Goal: Task Accomplishment & Management: Use online tool/utility

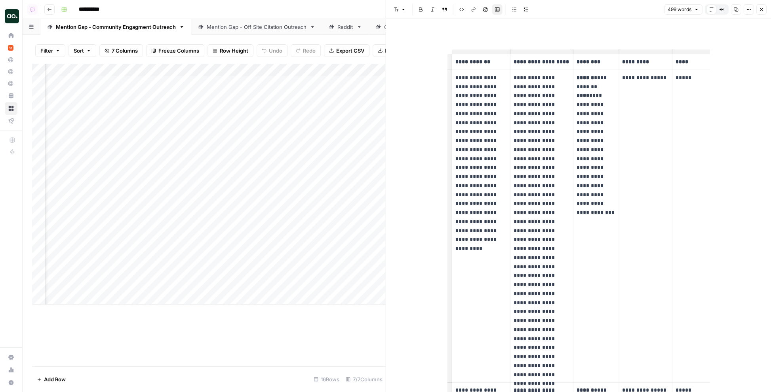
scroll to position [0, 416]
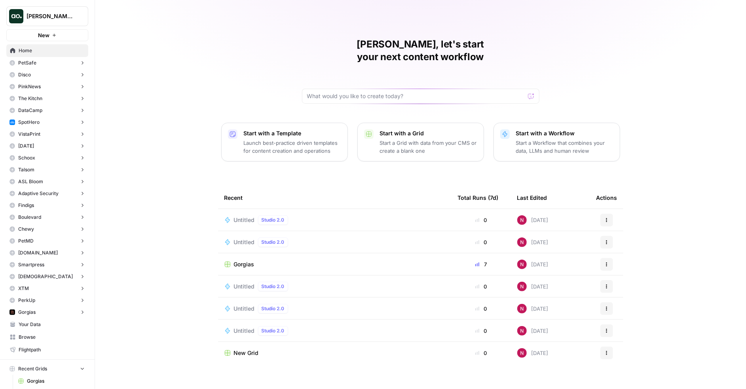
click at [554, 139] on p "Start a Workflow that combines your data, LLMs and human review" at bounding box center [564, 147] width 97 height 16
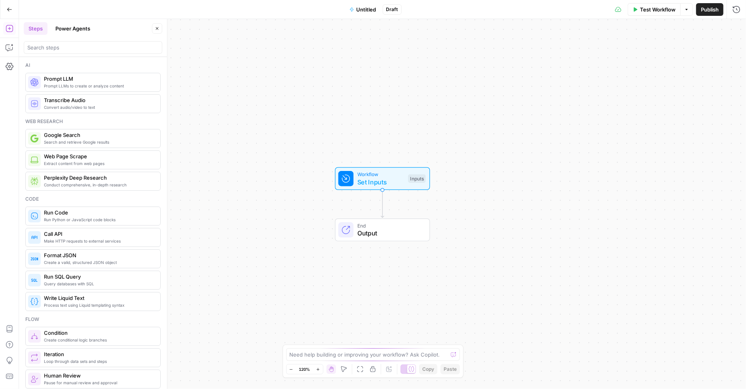
click at [76, 31] on button "Power Agents" at bounding box center [73, 28] width 44 height 13
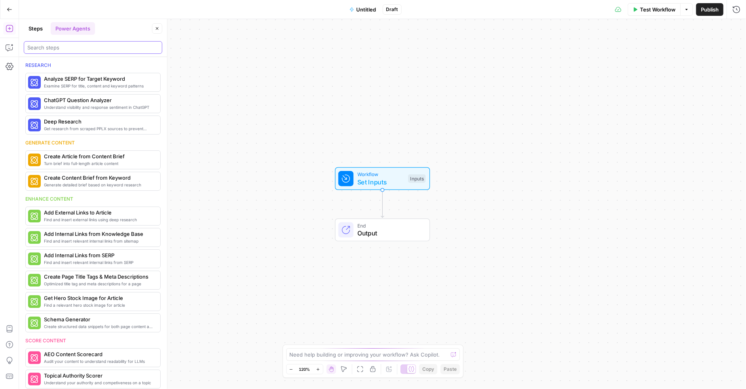
click at [75, 50] on input "search" at bounding box center [92, 48] width 131 height 8
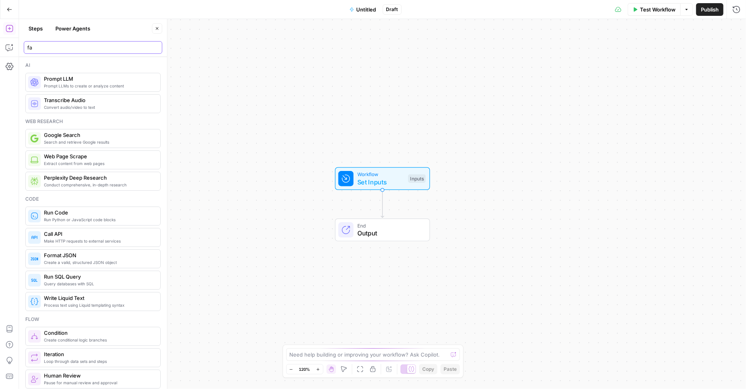
type input "faq"
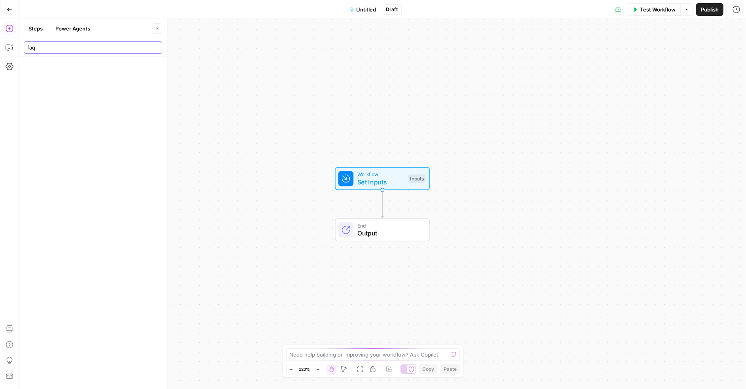
click at [76, 48] on input "faq" at bounding box center [92, 48] width 131 height 8
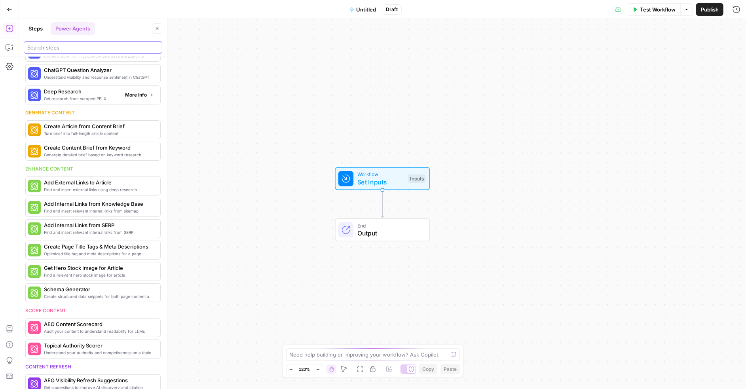
scroll to position [29, 0]
